Goal: Task Accomplishment & Management: Manage account settings

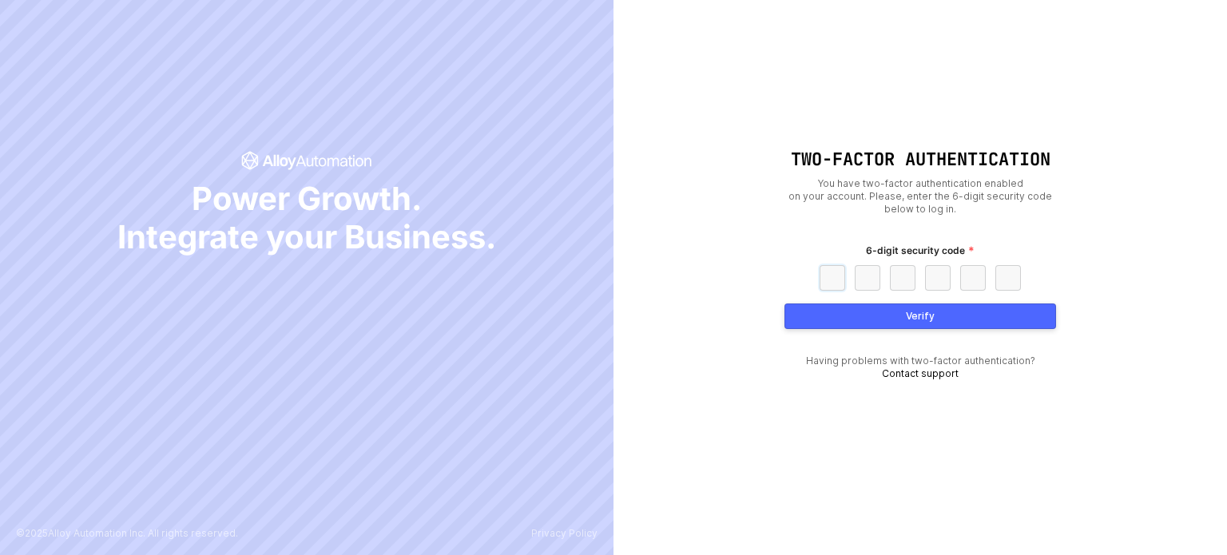
paste input "7"
type input "7"
type input "5"
type input "8"
type input "0"
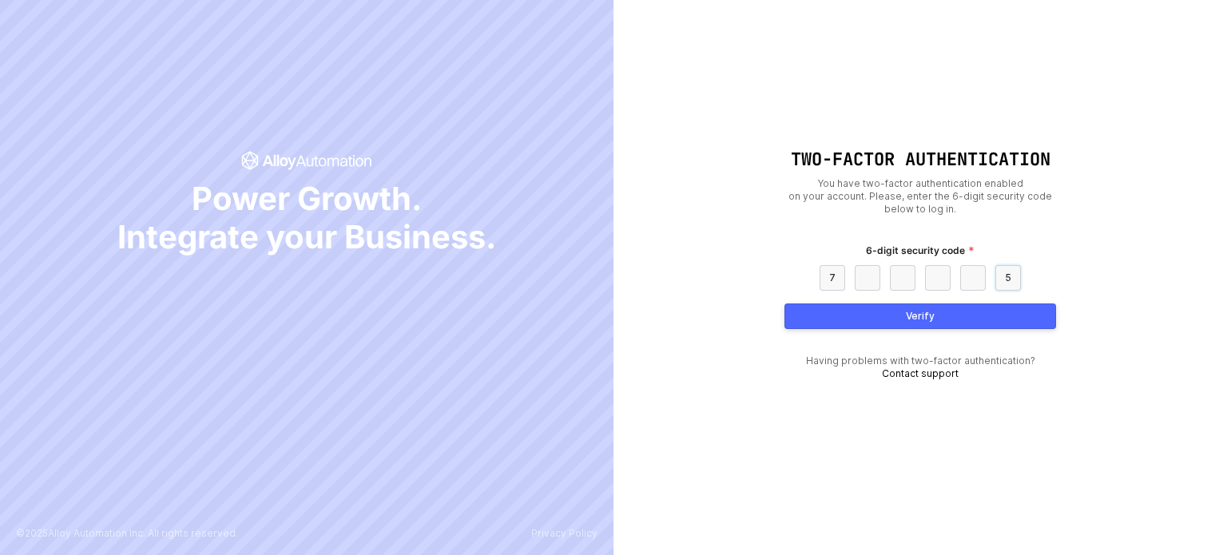
type input "0"
type input "5"
drag, startPoint x: 955, startPoint y: 305, endPoint x: 950, endPoint y: 277, distance: 28.5
click at [951, 279] on div "Two-Factor Authentication You have two-factor authentication enabled on your ac…" at bounding box center [920, 277] width 272 height 256
drag, startPoint x: 1034, startPoint y: 320, endPoint x: 1024, endPoint y: 319, distance: 10.4
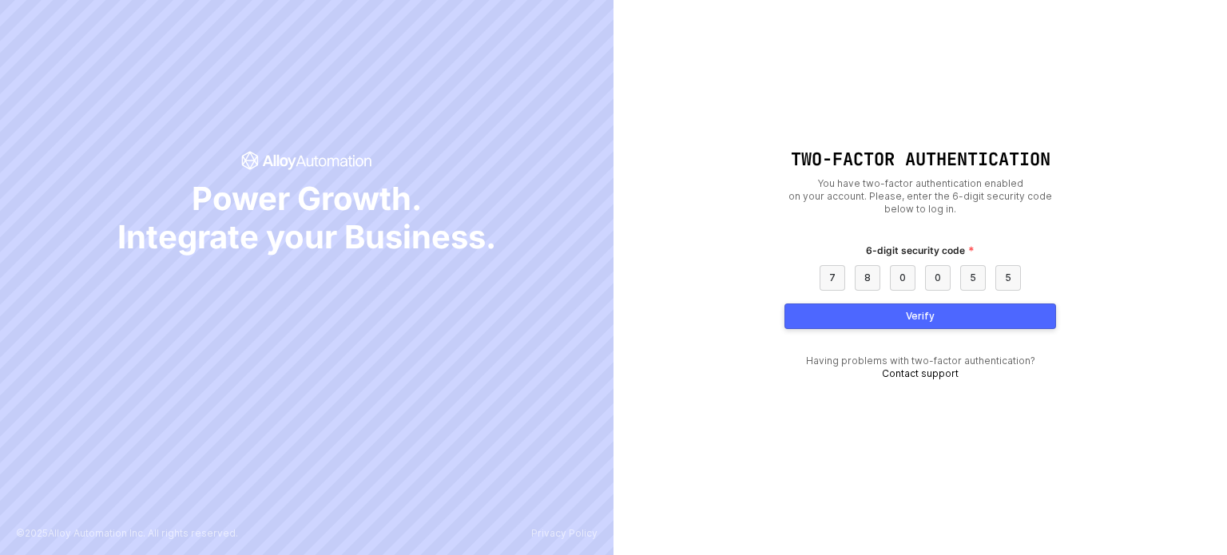
click at [1031, 320] on button "Verify" at bounding box center [920, 317] width 272 height 26
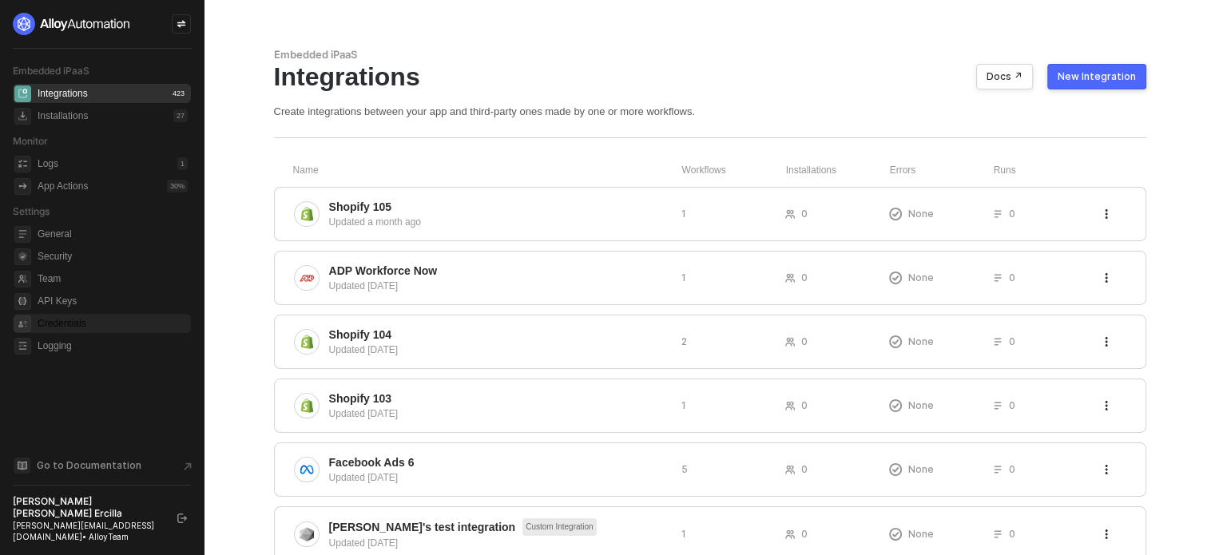
click at [73, 327] on span "Credentials" at bounding box center [113, 323] width 150 height 19
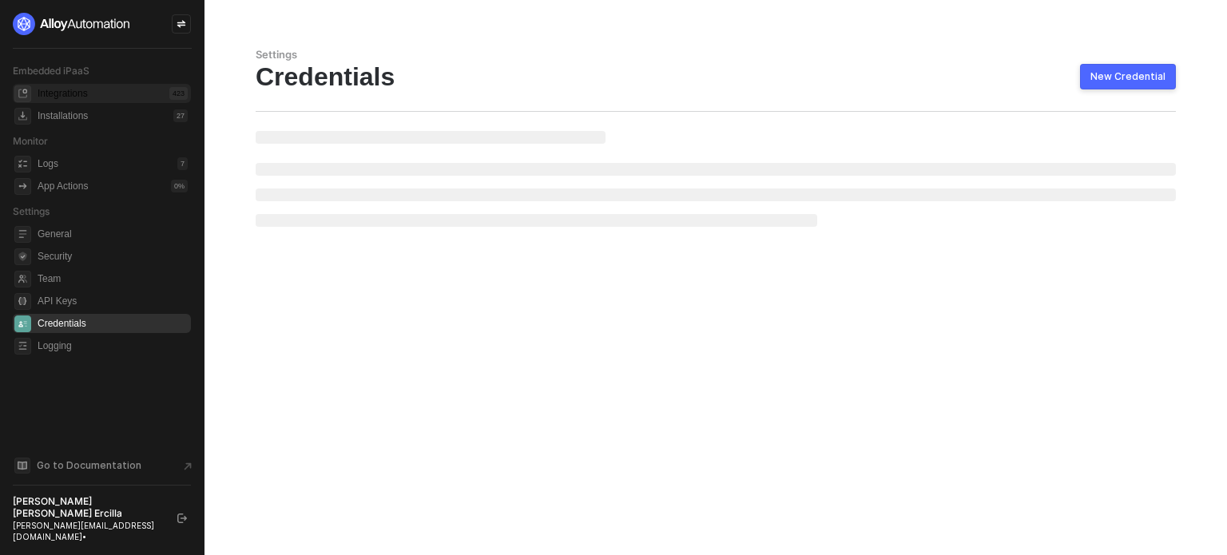
click at [122, 93] on div "Integrations 423" at bounding box center [113, 93] width 150 height 19
